Goal: Find specific page/section: Find specific page/section

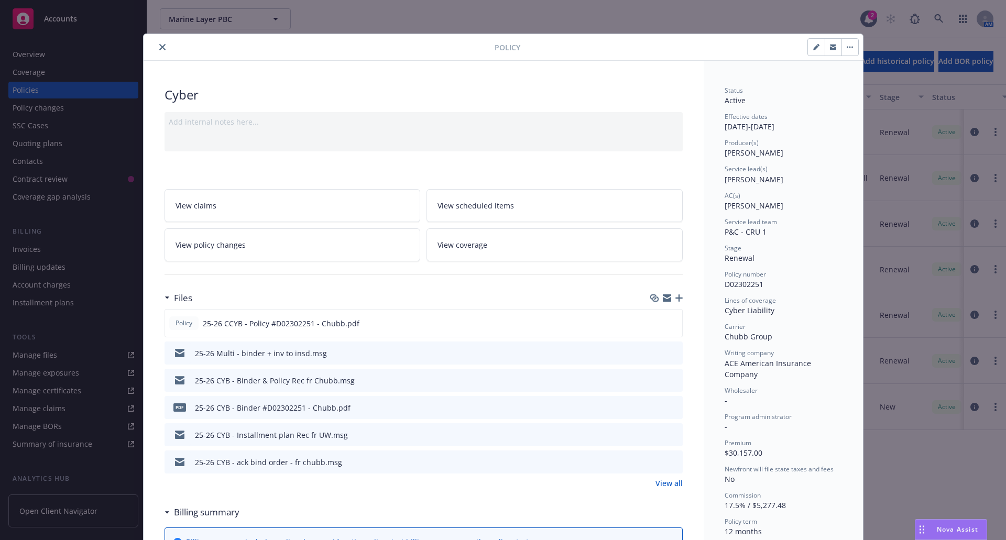
click at [159, 46] on icon "close" at bounding box center [162, 47] width 6 height 6
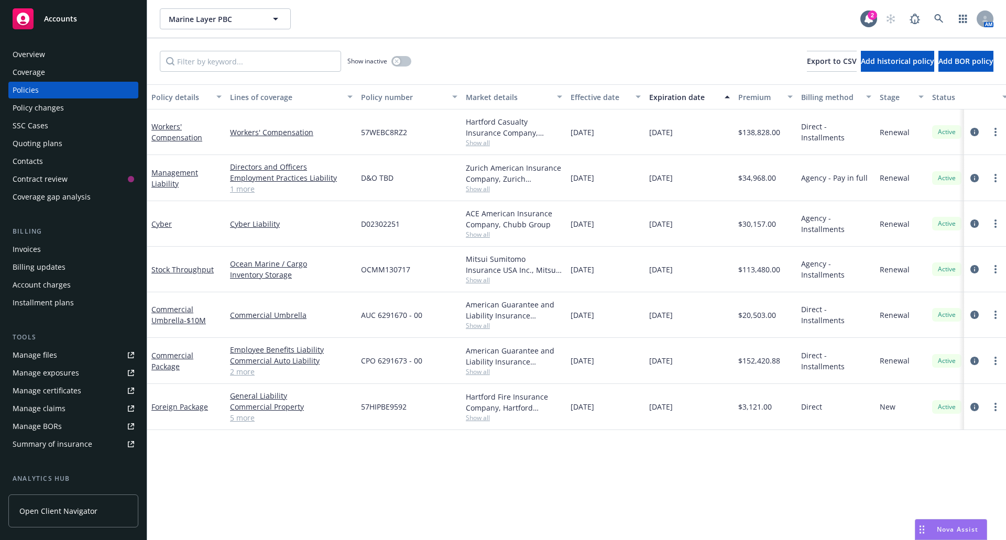
click at [373, 20] on div "Marine Layer PBC Marine Layer PBC" at bounding box center [510, 18] width 700 height 21
